Goal: Use online tool/utility: Utilize a website feature to perform a specific function

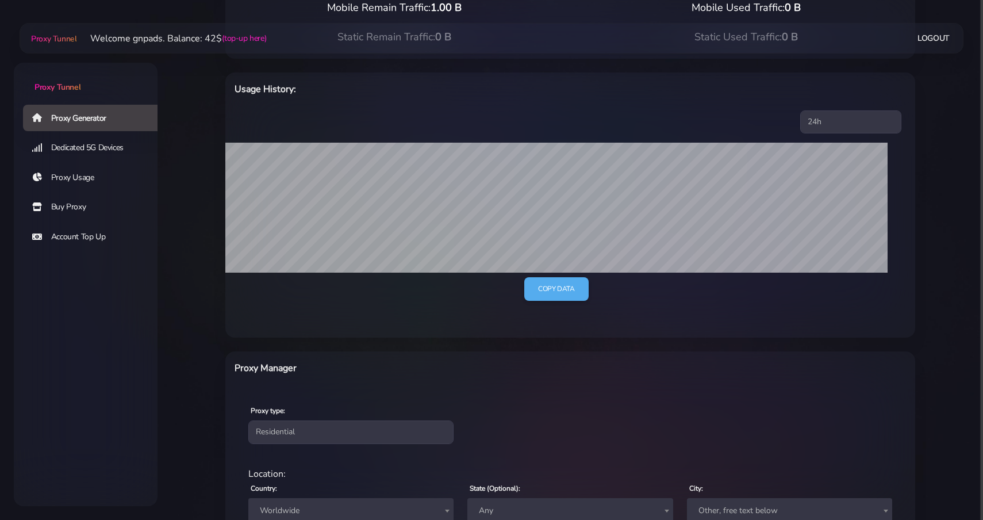
scroll to position [330, 0]
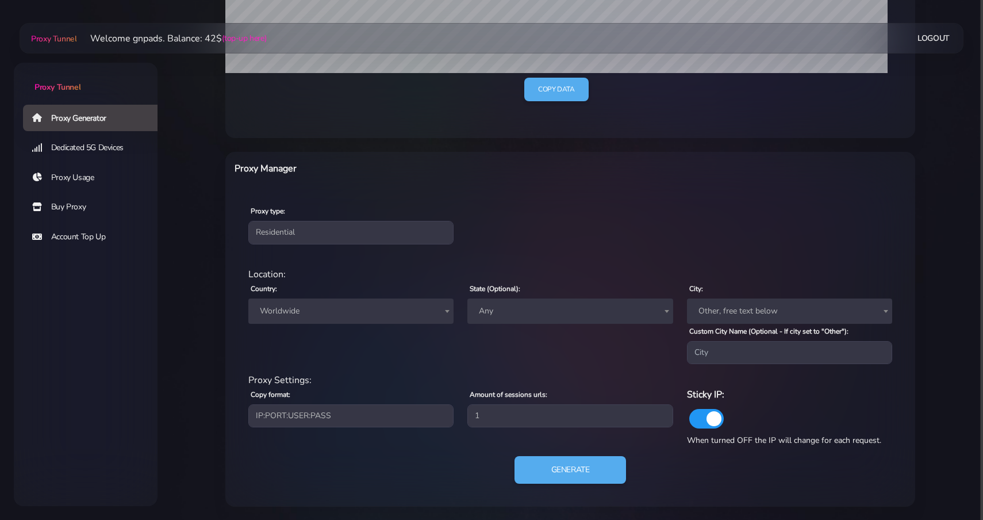
click at [346, 312] on span "Worldwide" at bounding box center [350, 311] width 191 height 16
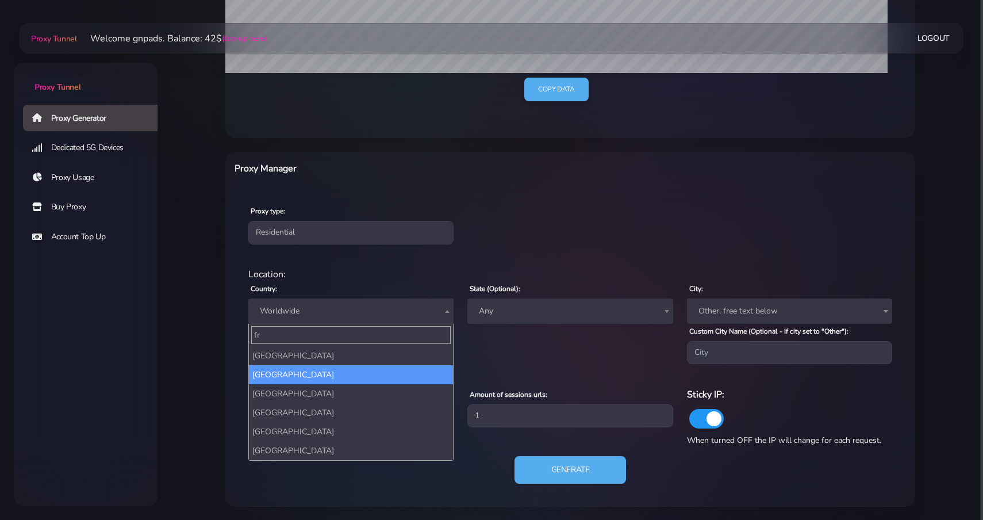
type input "fr"
select select "FR"
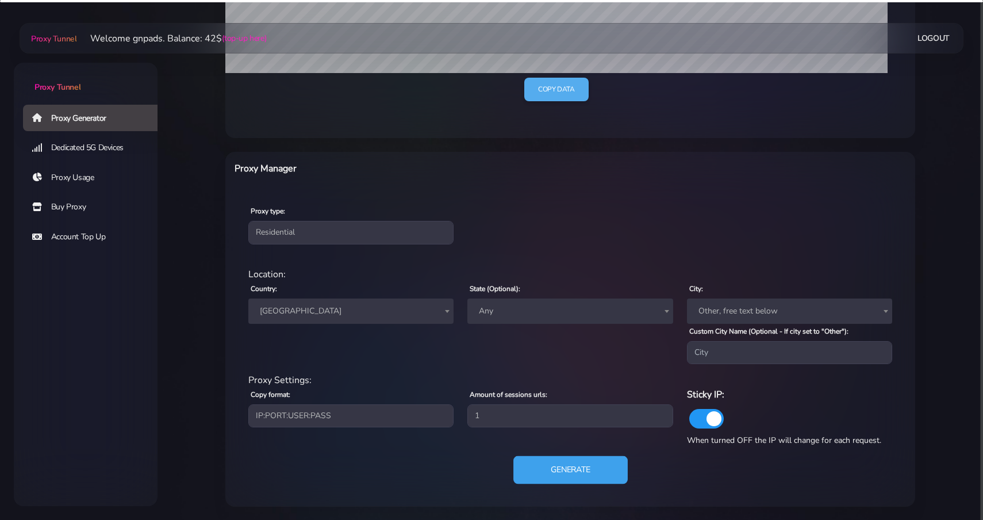
click at [545, 463] on button "Generate" at bounding box center [570, 470] width 114 height 28
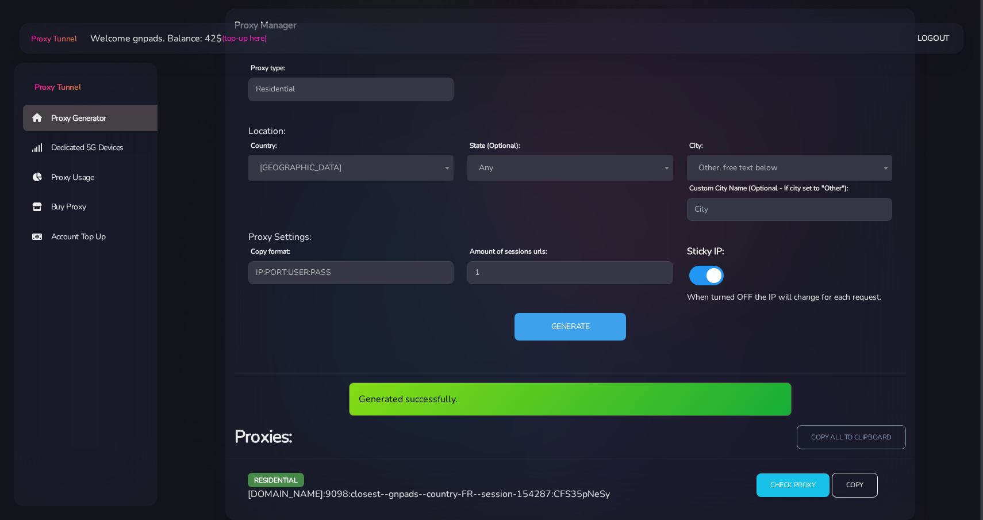
scroll to position [486, 0]
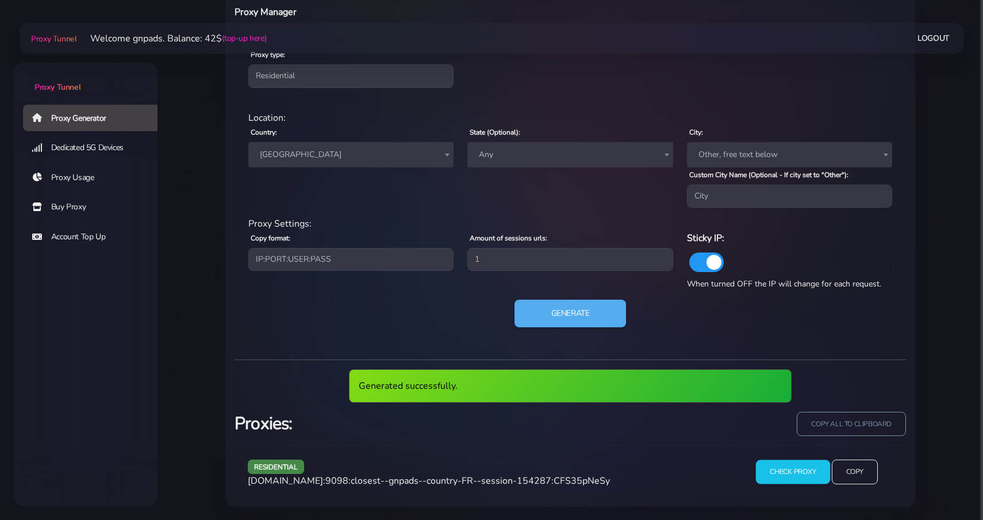
click at [777, 465] on input "Check Proxy" at bounding box center [793, 471] width 74 height 24
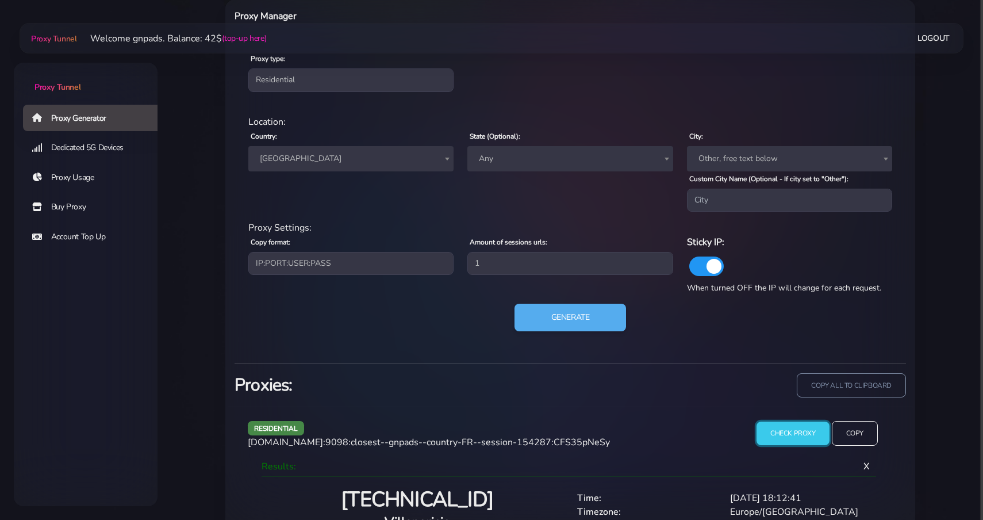
scroll to position [540, 0]
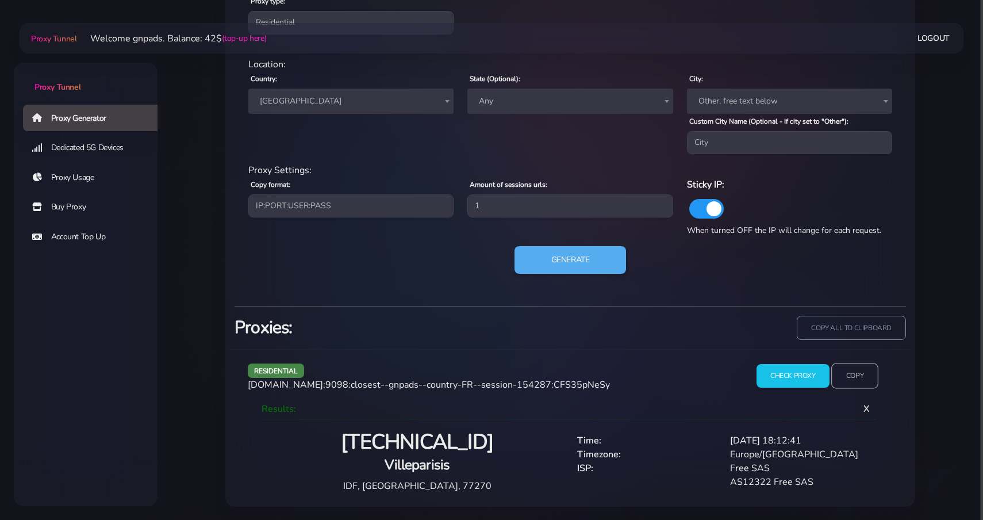
click at [857, 377] on input "Copy" at bounding box center [854, 375] width 47 height 25
